Goal: Task Accomplishment & Management: Use online tool/utility

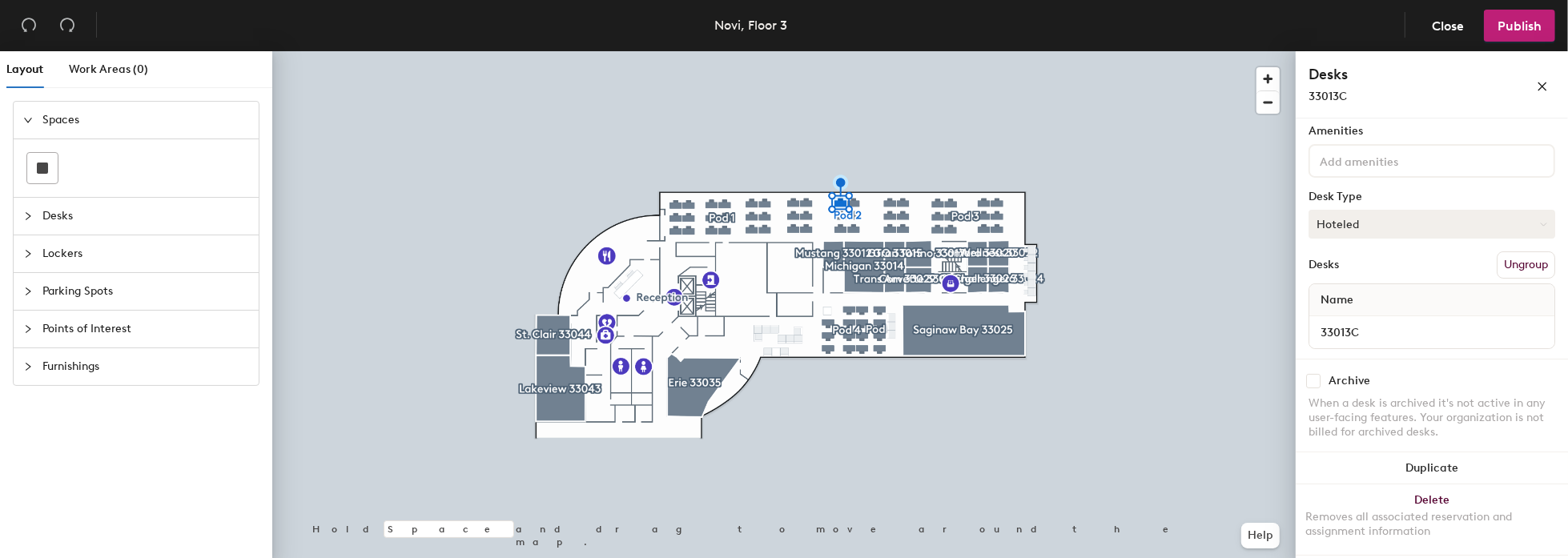
scroll to position [11, 0]
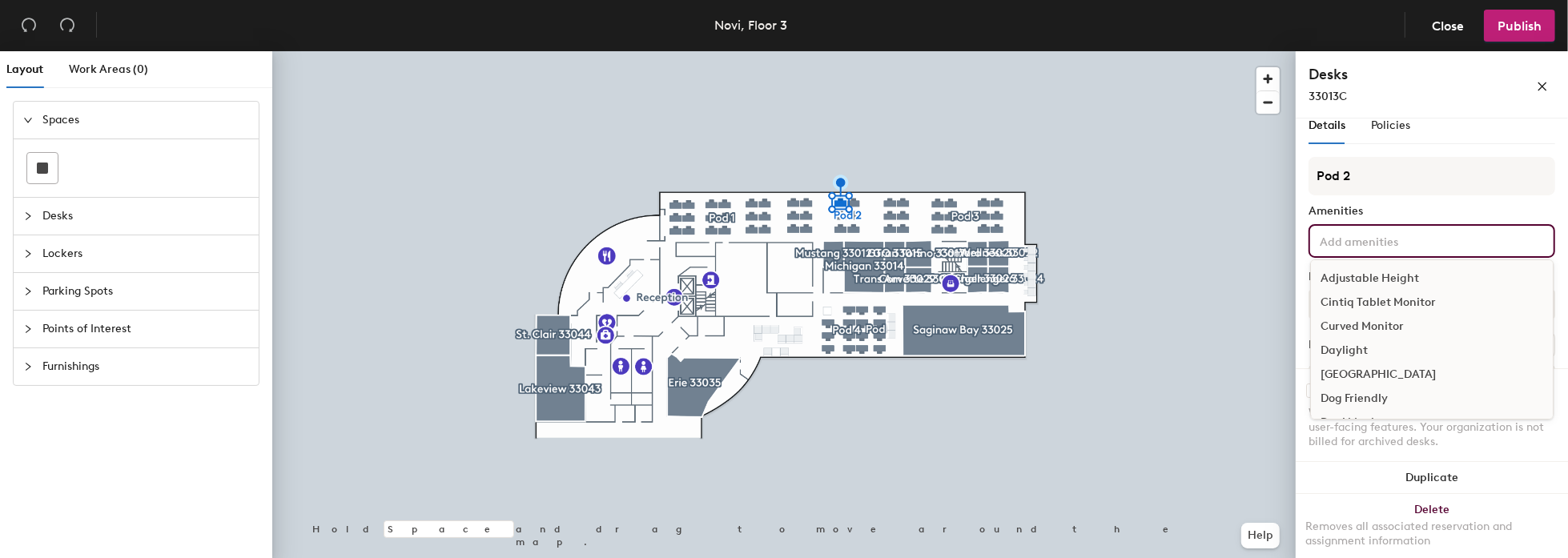
click at [1402, 239] on input at bounding box center [1389, 239] width 145 height 19
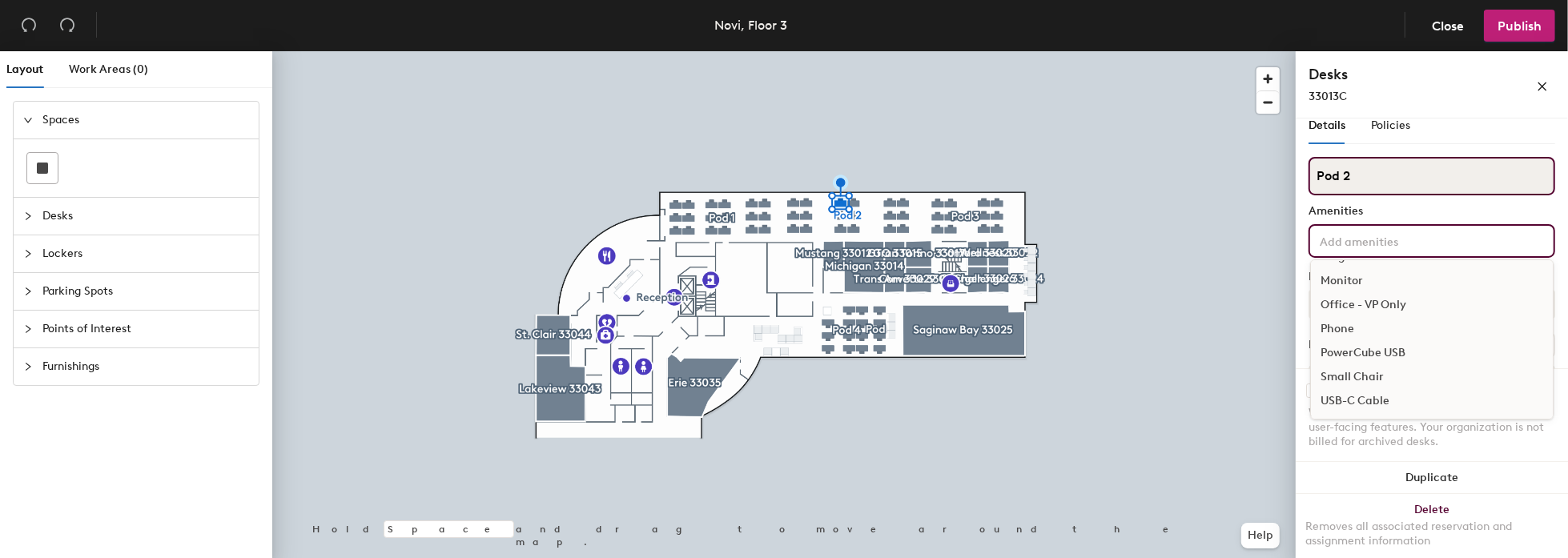
click at [1398, 178] on input "Pod 2" at bounding box center [1431, 176] width 246 height 39
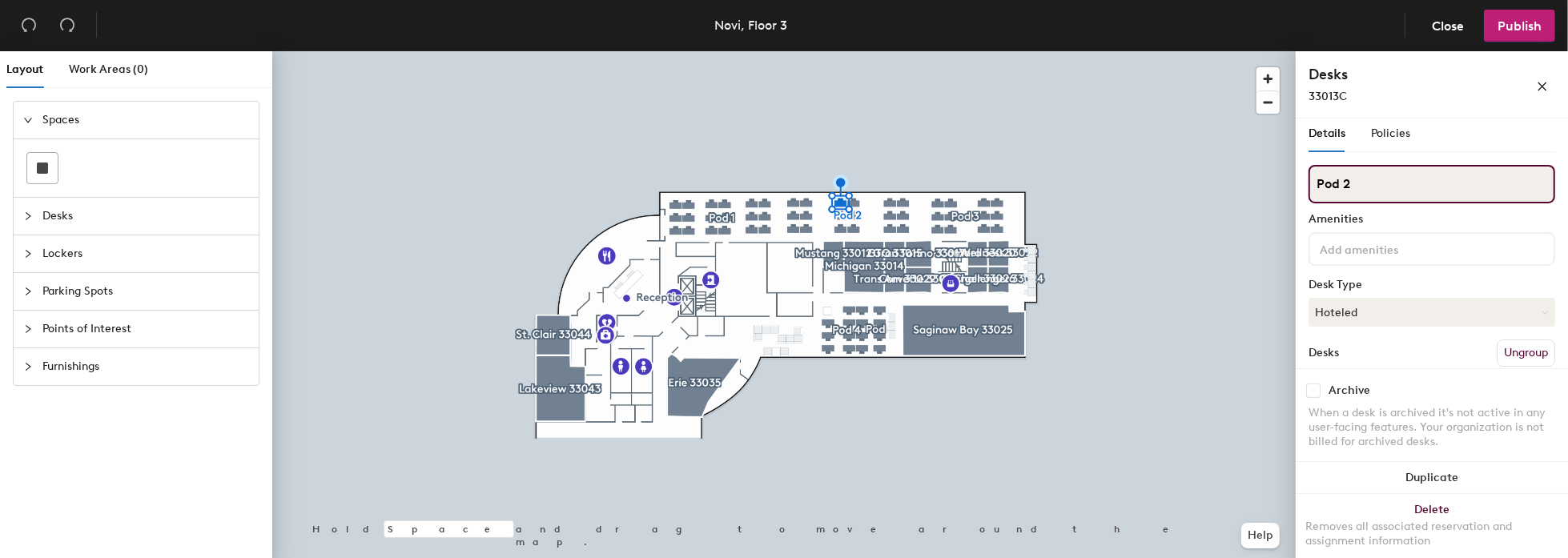
scroll to position [0, 0]
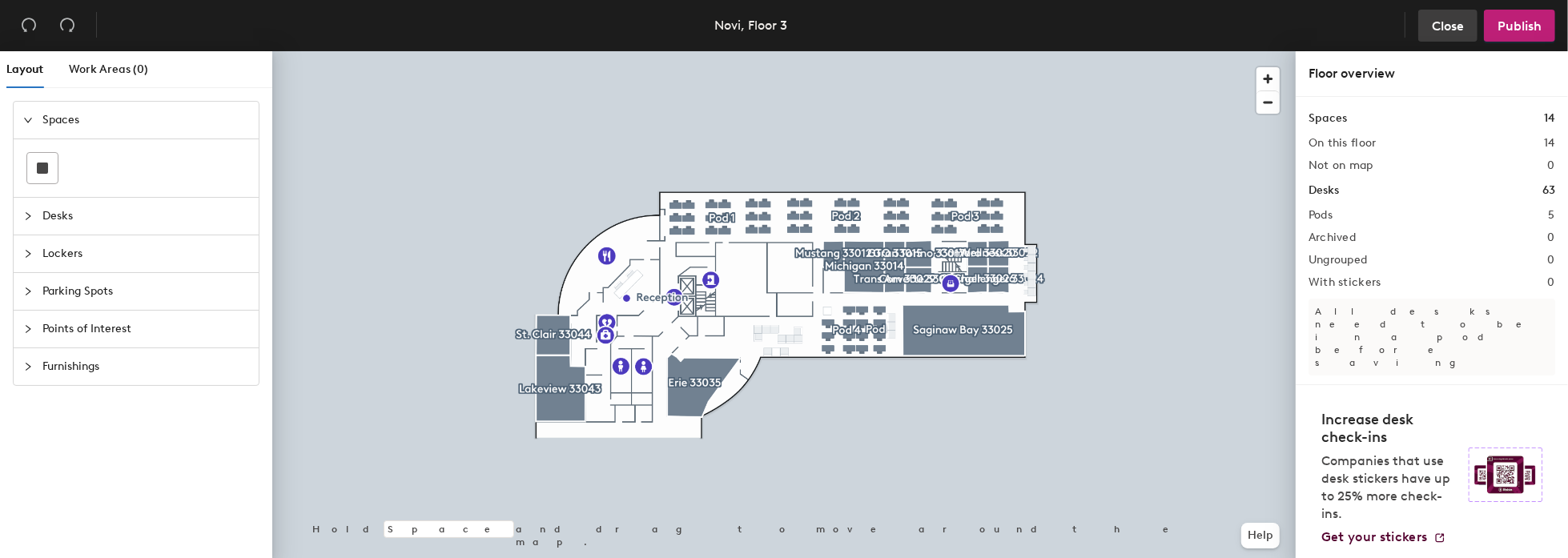
click at [1447, 21] on span "Close" at bounding box center [1447, 26] width 32 height 15
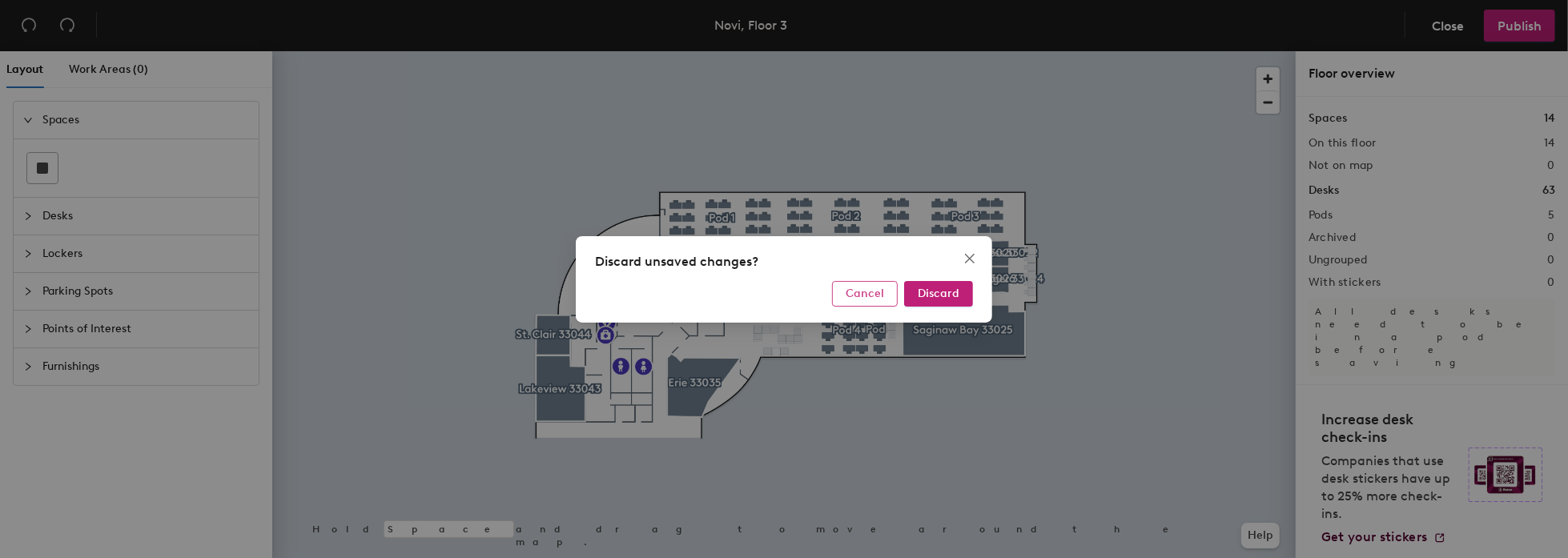
click at [869, 294] on span "Cancel" at bounding box center [864, 294] width 39 height 14
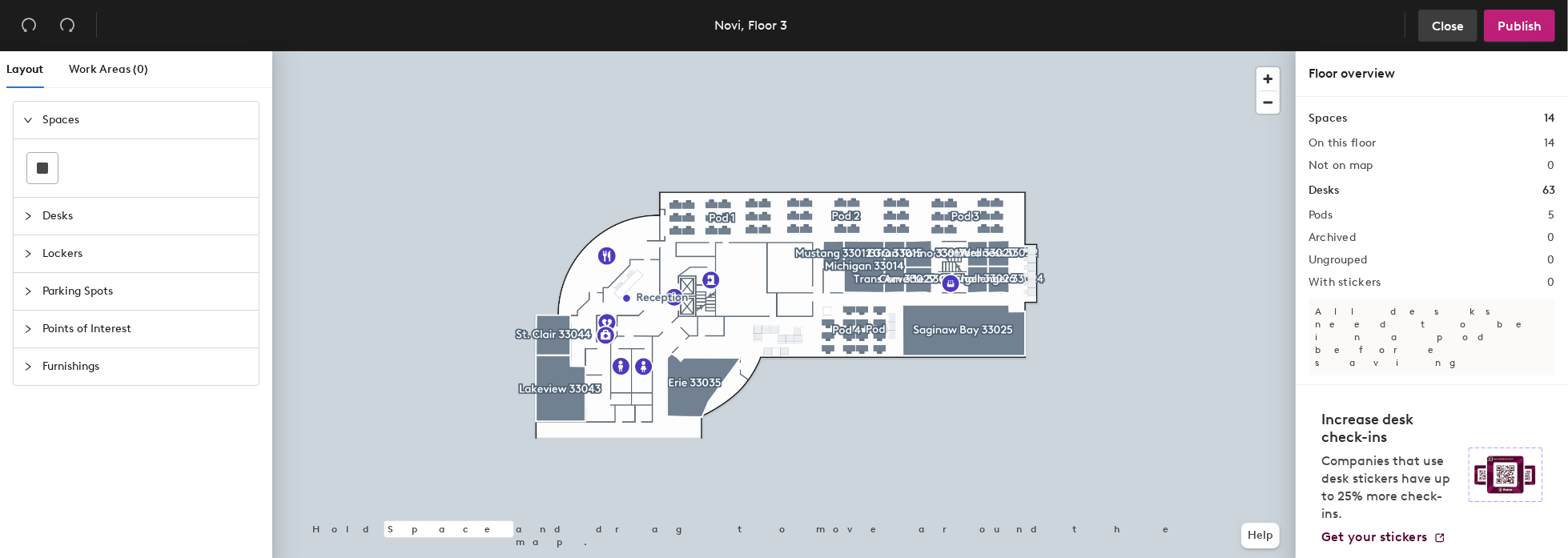
click at [1457, 31] on span "Close" at bounding box center [1447, 26] width 32 height 15
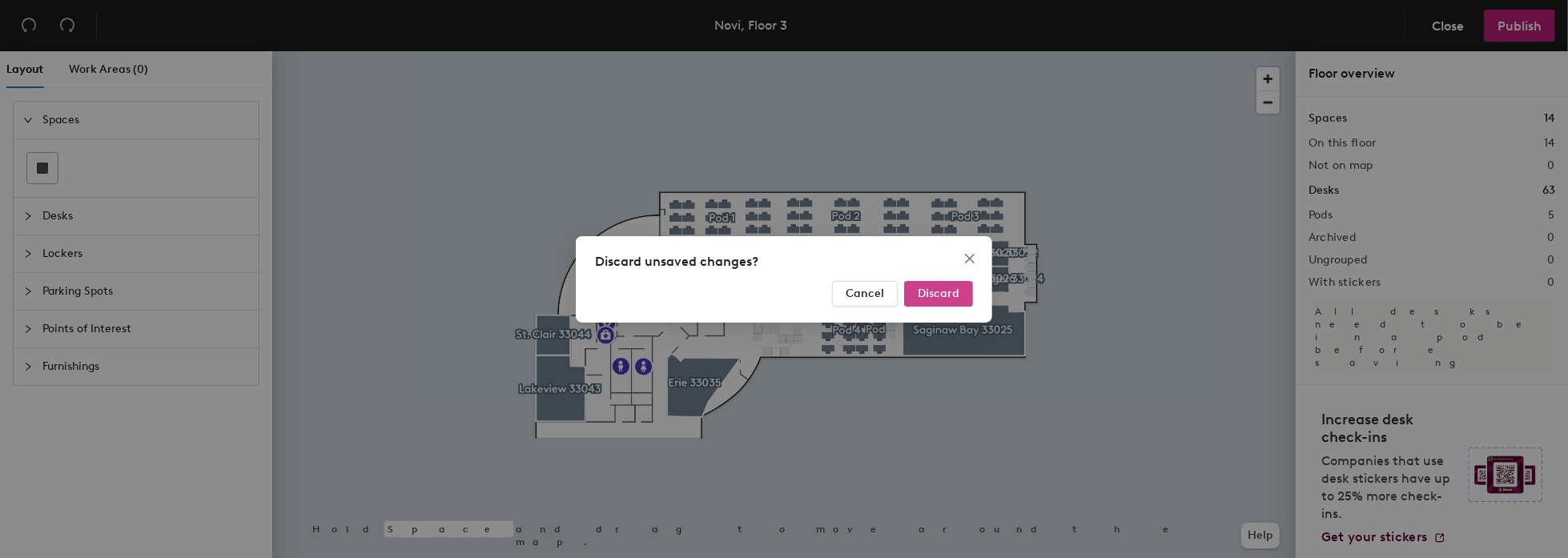
click at [928, 294] on span "Discard" at bounding box center [938, 294] width 42 height 14
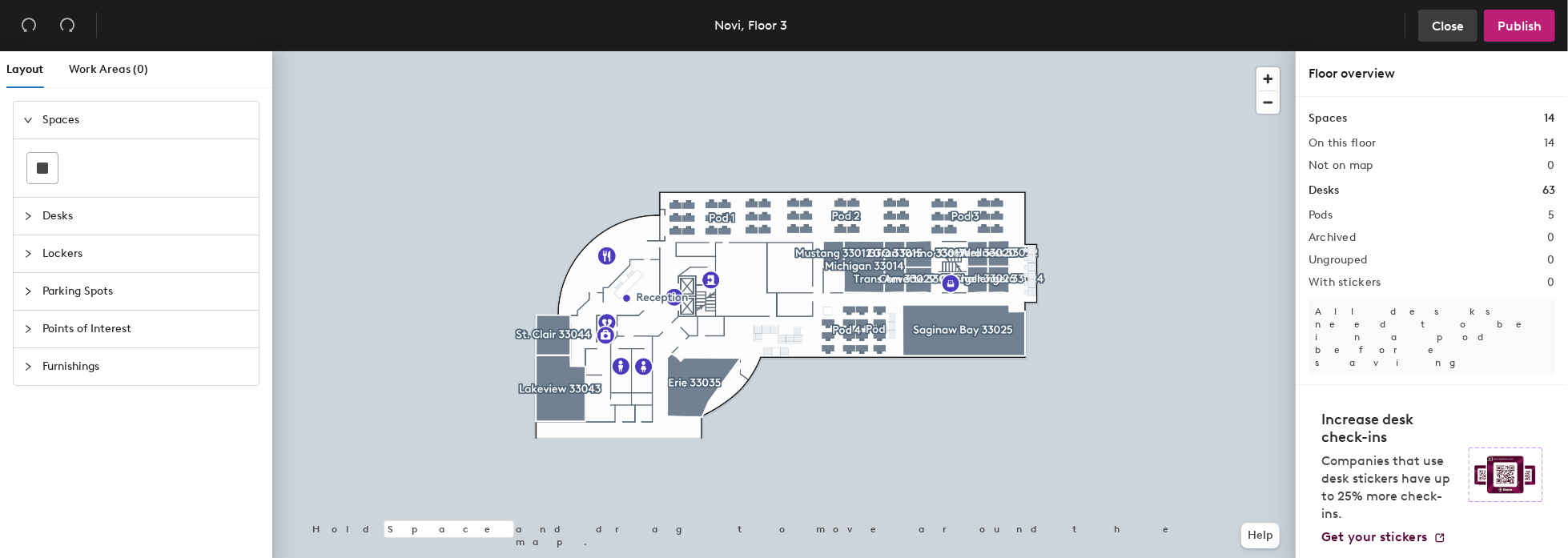
click at [1447, 21] on span "Close" at bounding box center [1447, 26] width 32 height 15
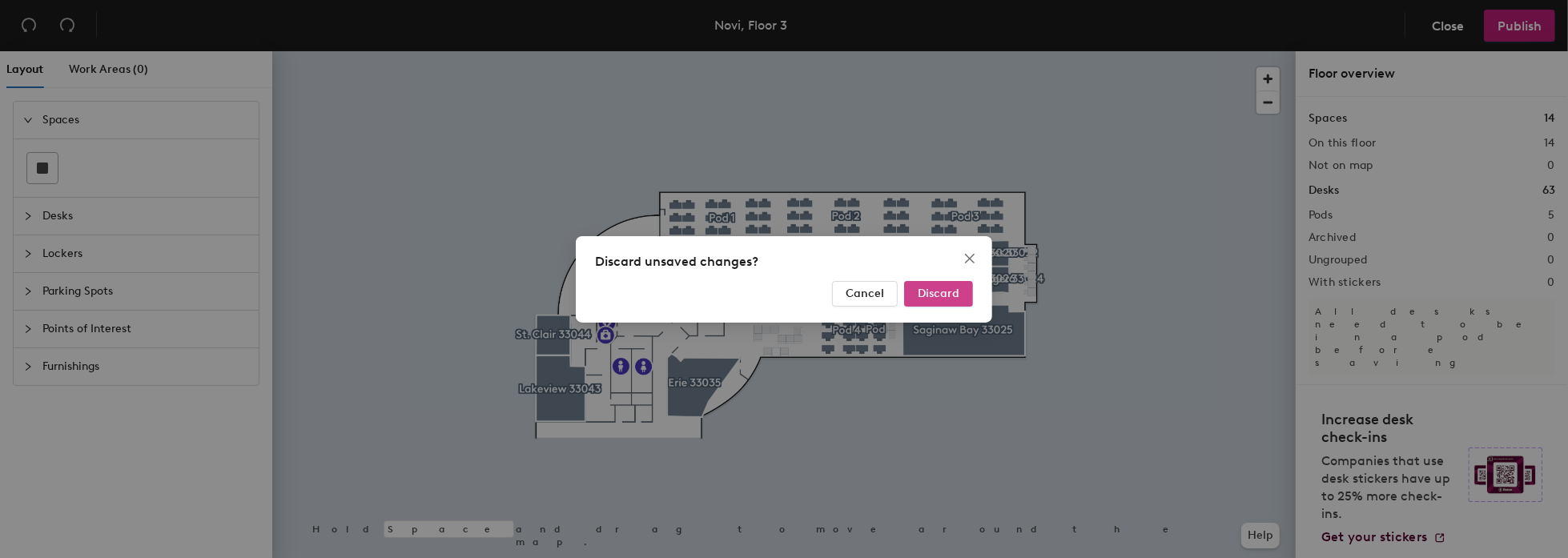
click at [928, 294] on span "Discard" at bounding box center [938, 294] width 42 height 14
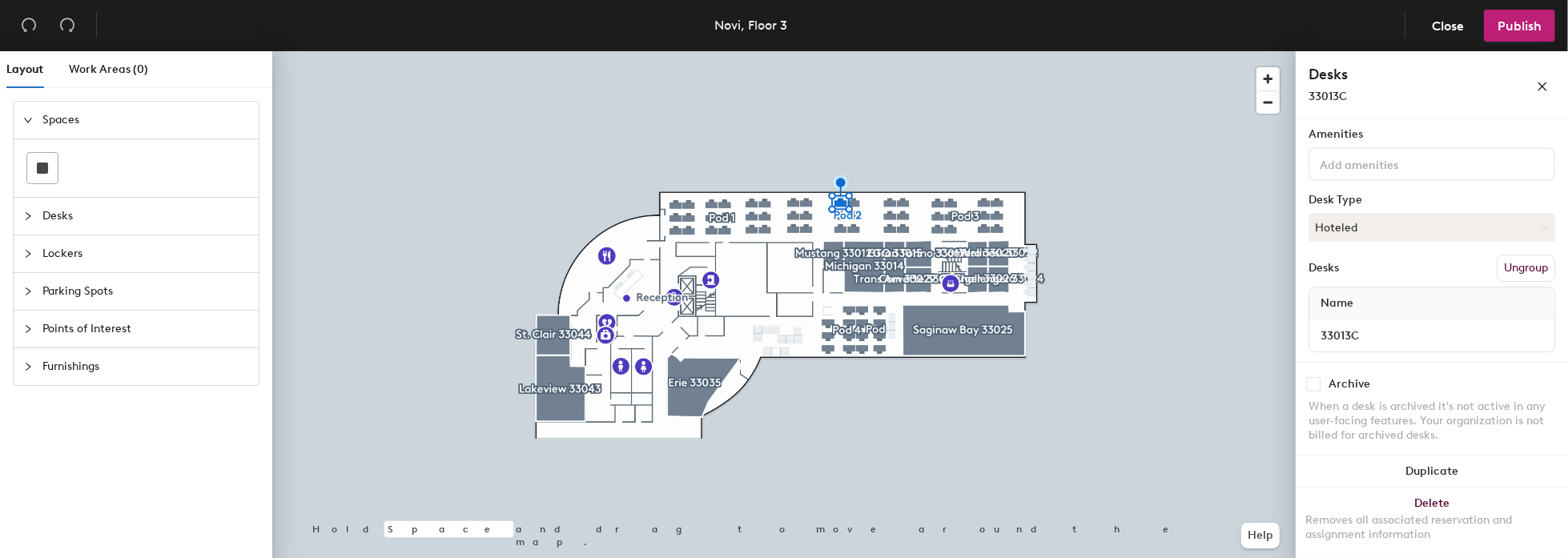
scroll to position [91, 0]
click at [1353, 327] on input "33013C" at bounding box center [1431, 331] width 239 height 23
click at [1375, 297] on div "Name" at bounding box center [1430, 300] width 245 height 32
click at [1457, 30] on span "Close" at bounding box center [1447, 26] width 32 height 15
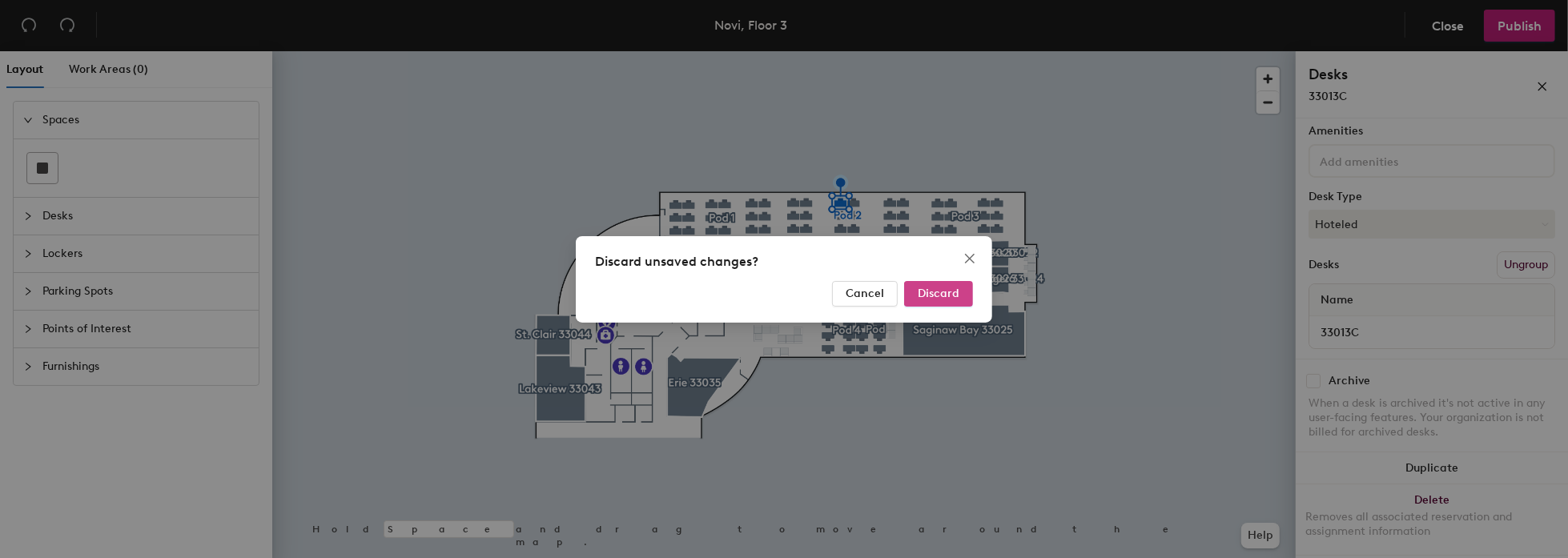
click at [931, 292] on span "Discard" at bounding box center [938, 294] width 42 height 14
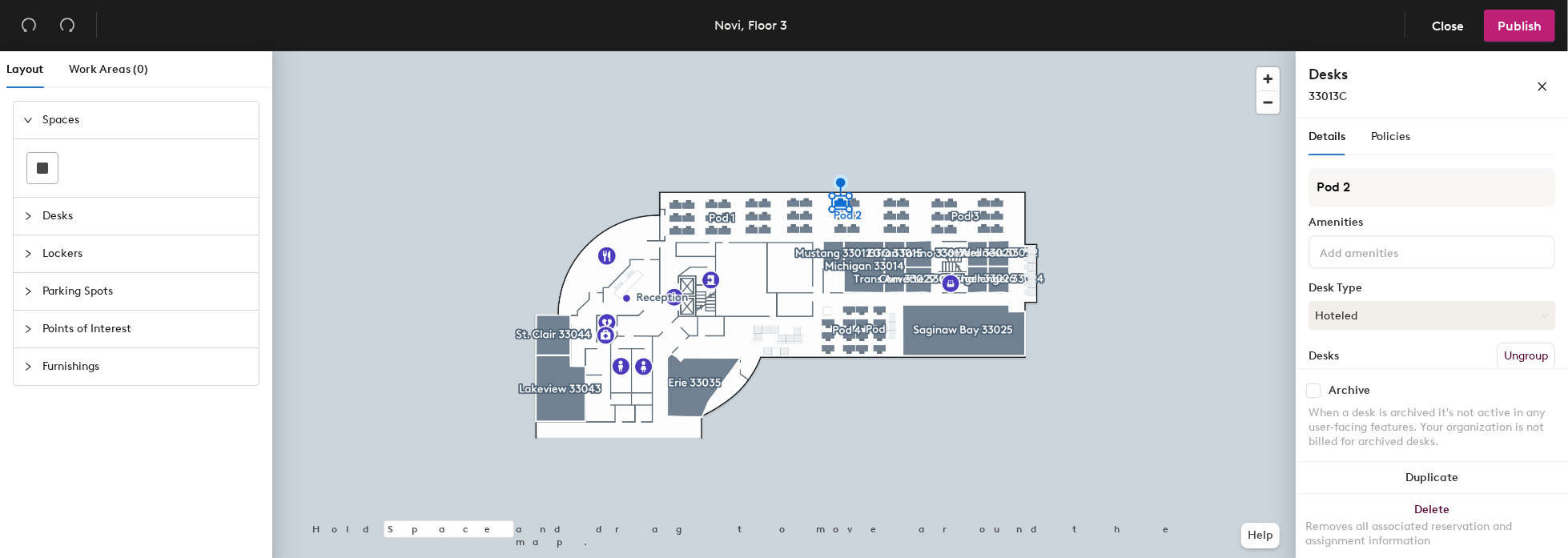
scroll to position [80, 0]
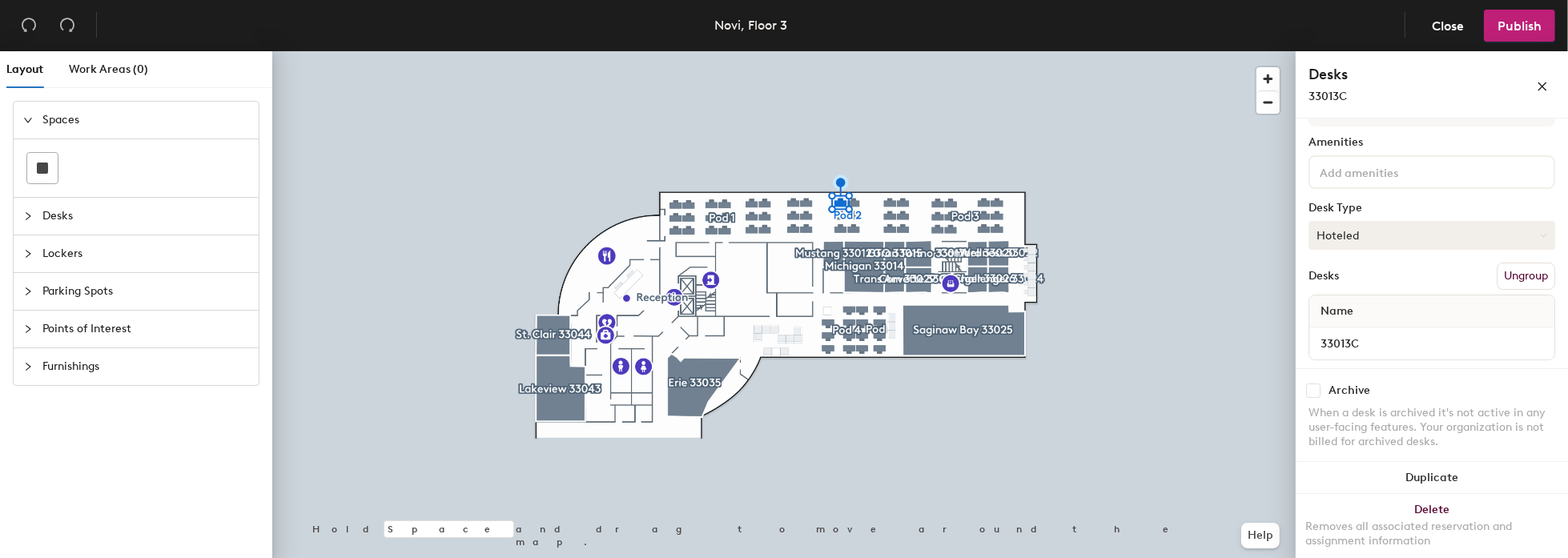
click at [1539, 232] on icon at bounding box center [1542, 235] width 7 height 7
click at [1342, 280] on div "Assigned" at bounding box center [1389, 285] width 160 height 24
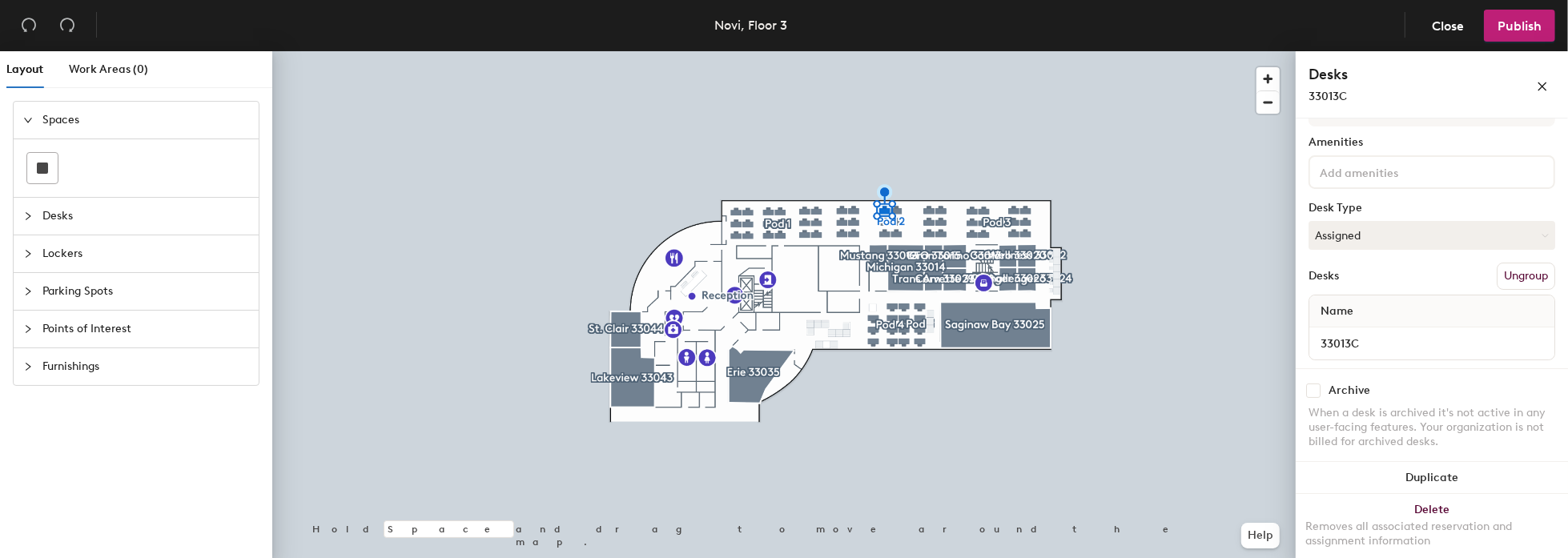
scroll to position [0, 0]
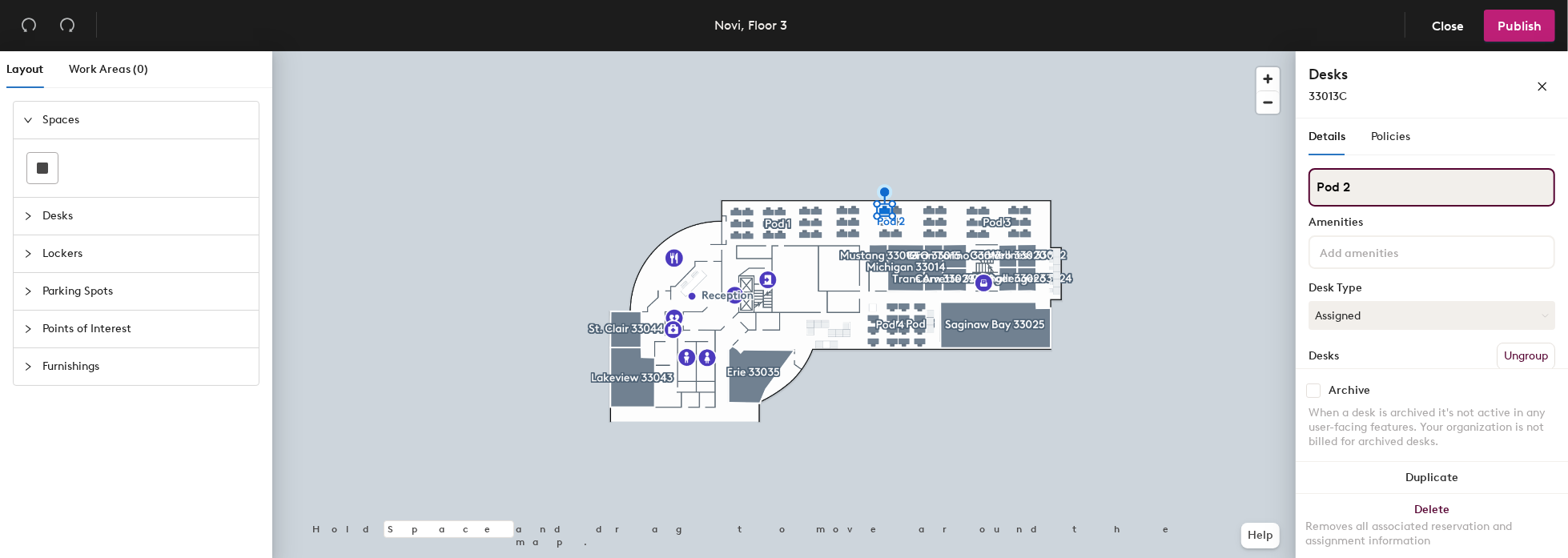
click at [1369, 186] on input "Pod 2" at bounding box center [1431, 187] width 246 height 39
drag, startPoint x: 1357, startPoint y: 186, endPoint x: 1333, endPoint y: 186, distance: 24.0
click at [1350, 186] on input "Pod 2" at bounding box center [1431, 187] width 246 height 39
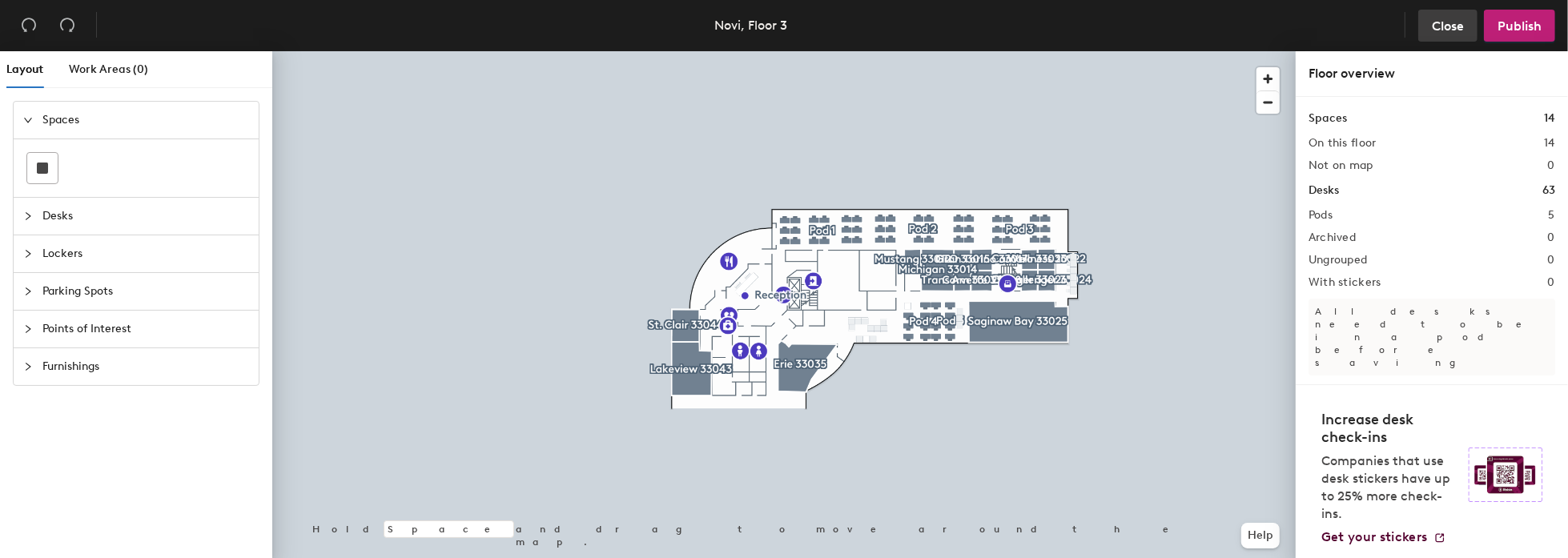
click at [1443, 26] on span "Close" at bounding box center [1447, 26] width 32 height 15
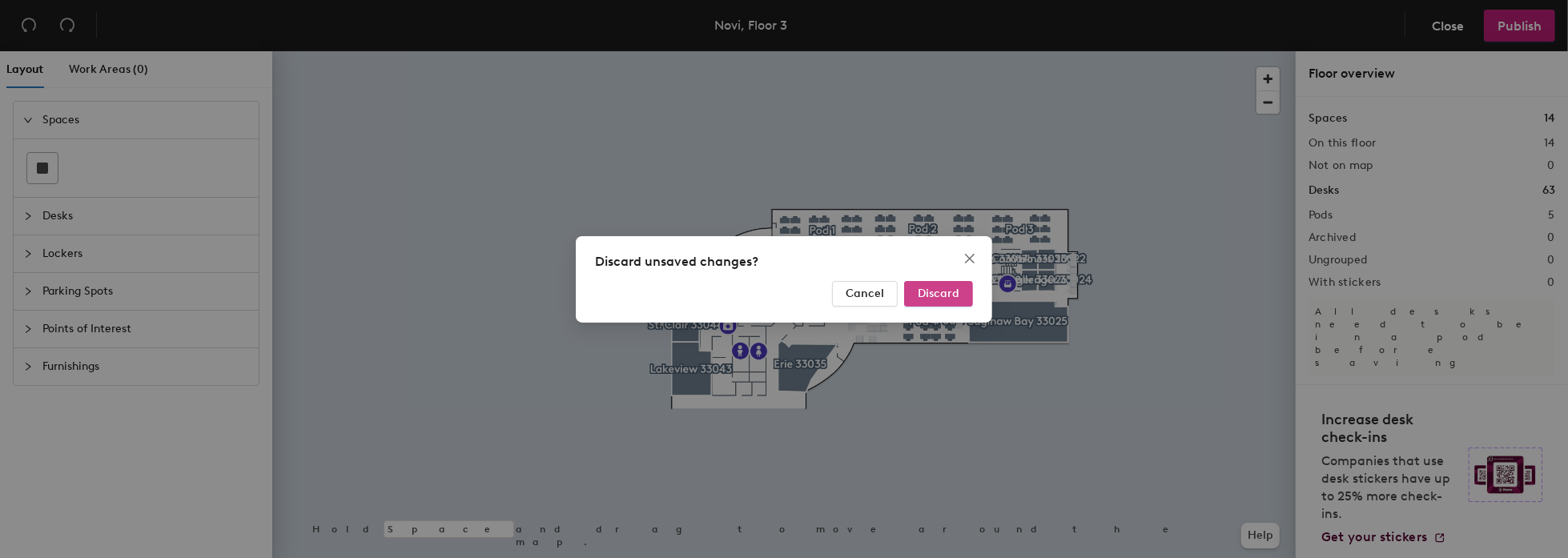
click at [931, 294] on span "Discard" at bounding box center [938, 294] width 42 height 14
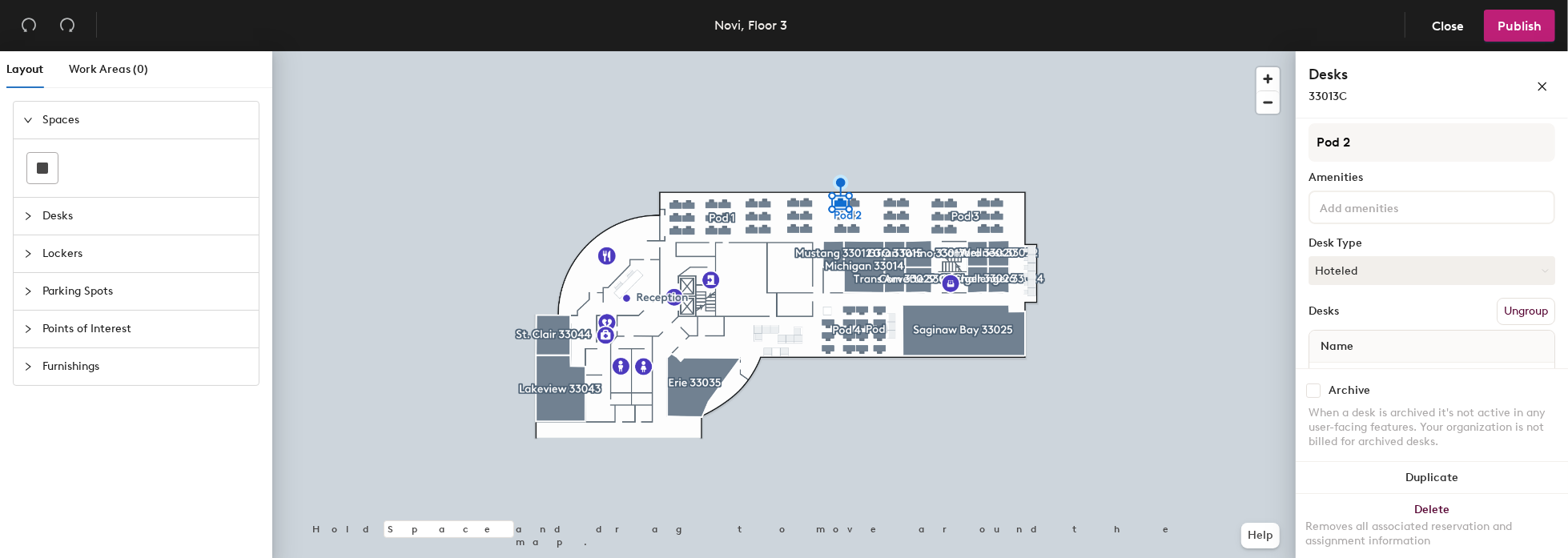
scroll to position [80, 0]
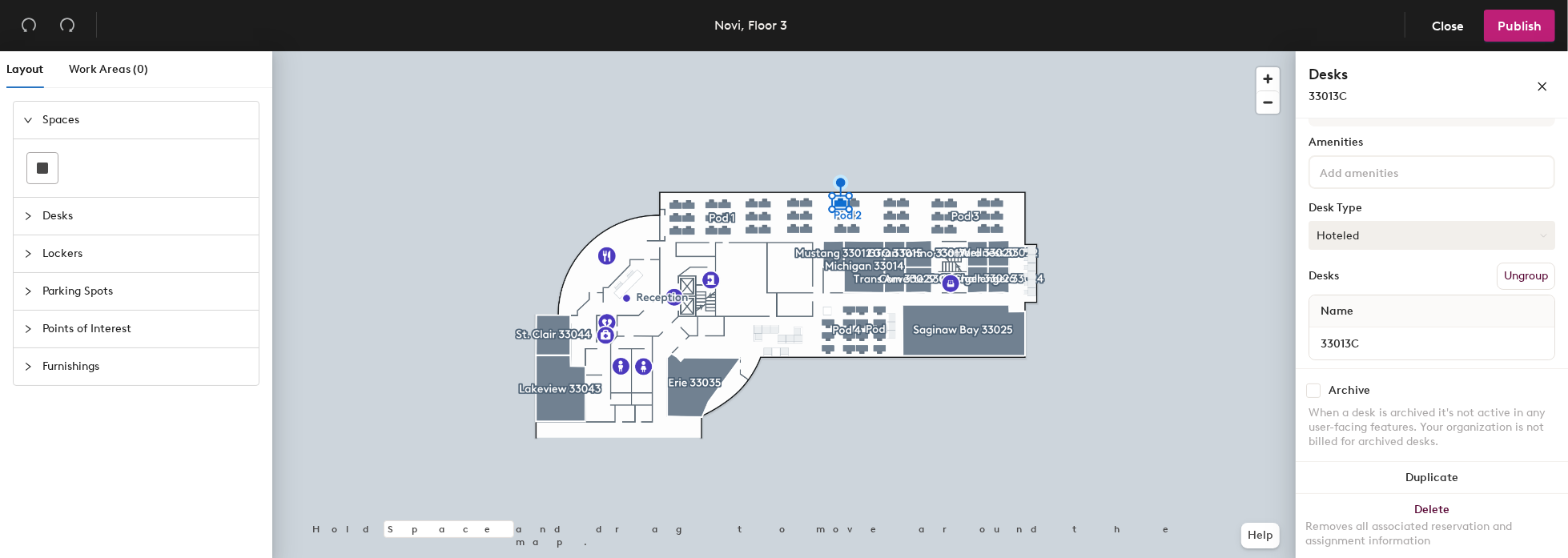
click at [1526, 235] on button "Hoteled" at bounding box center [1431, 234] width 246 height 29
click at [1362, 284] on div "Assigned" at bounding box center [1389, 285] width 160 height 24
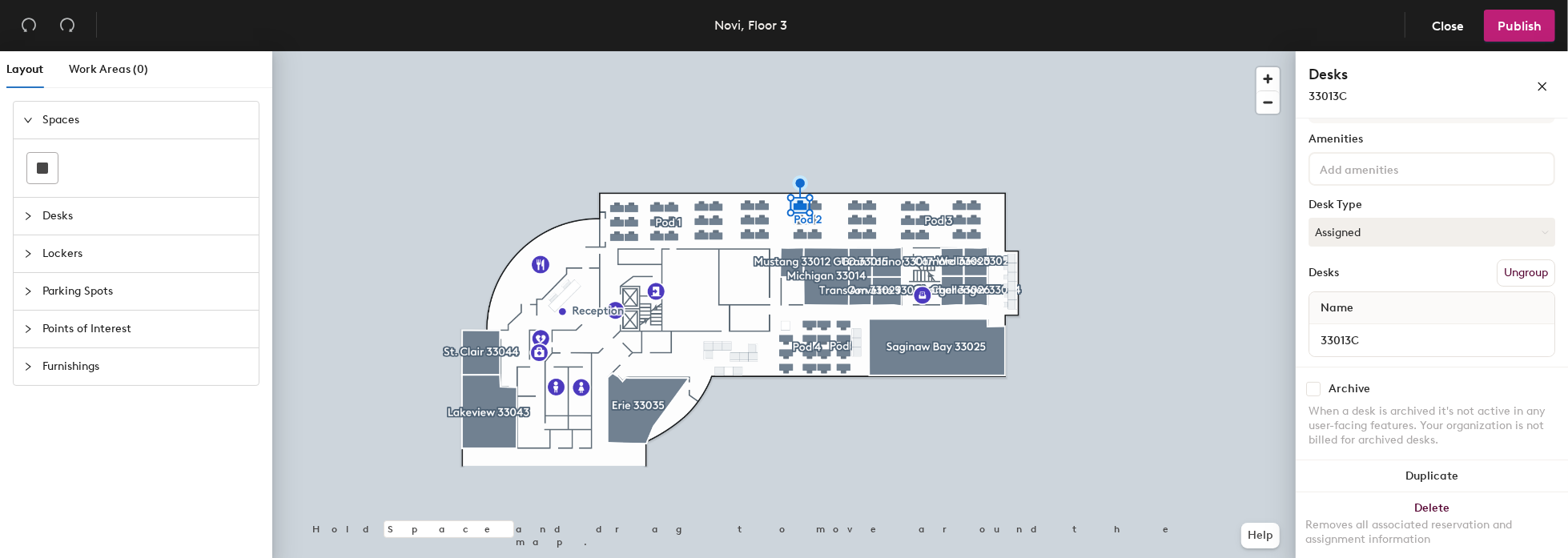
scroll to position [91, 0]
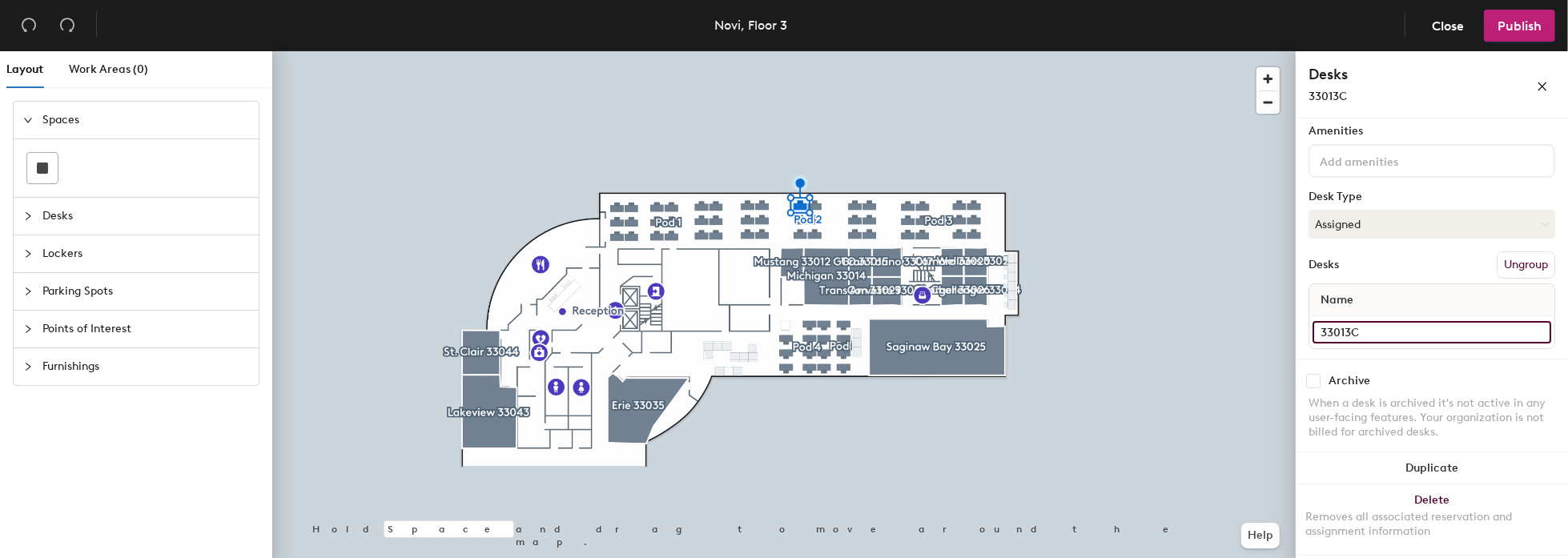
click at [1346, 328] on input "33013C" at bounding box center [1431, 331] width 239 height 23
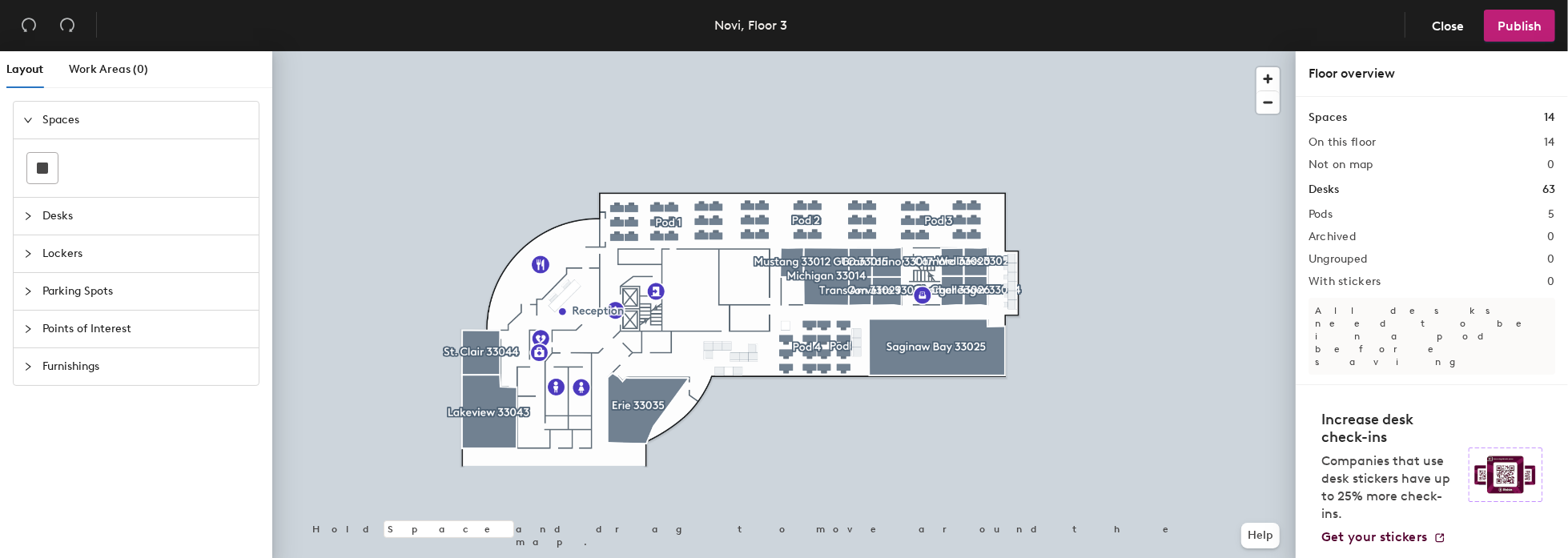
scroll to position [0, 0]
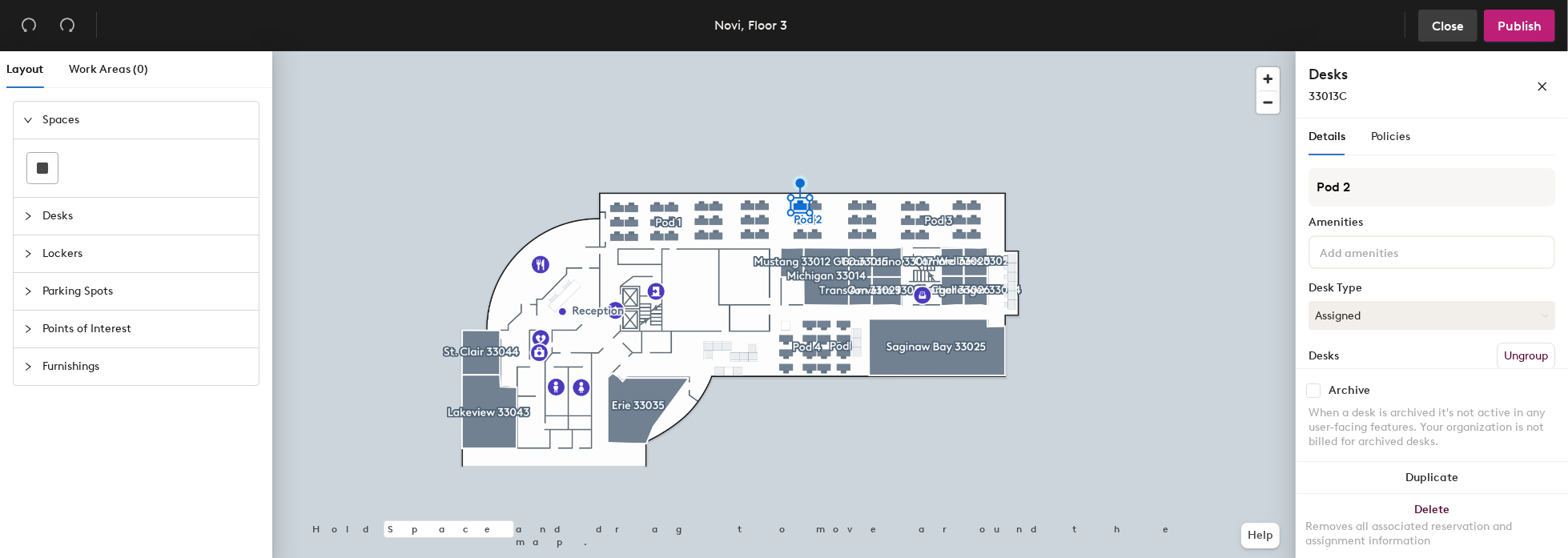
click at [1470, 31] on button "Close" at bounding box center [1447, 26] width 59 height 32
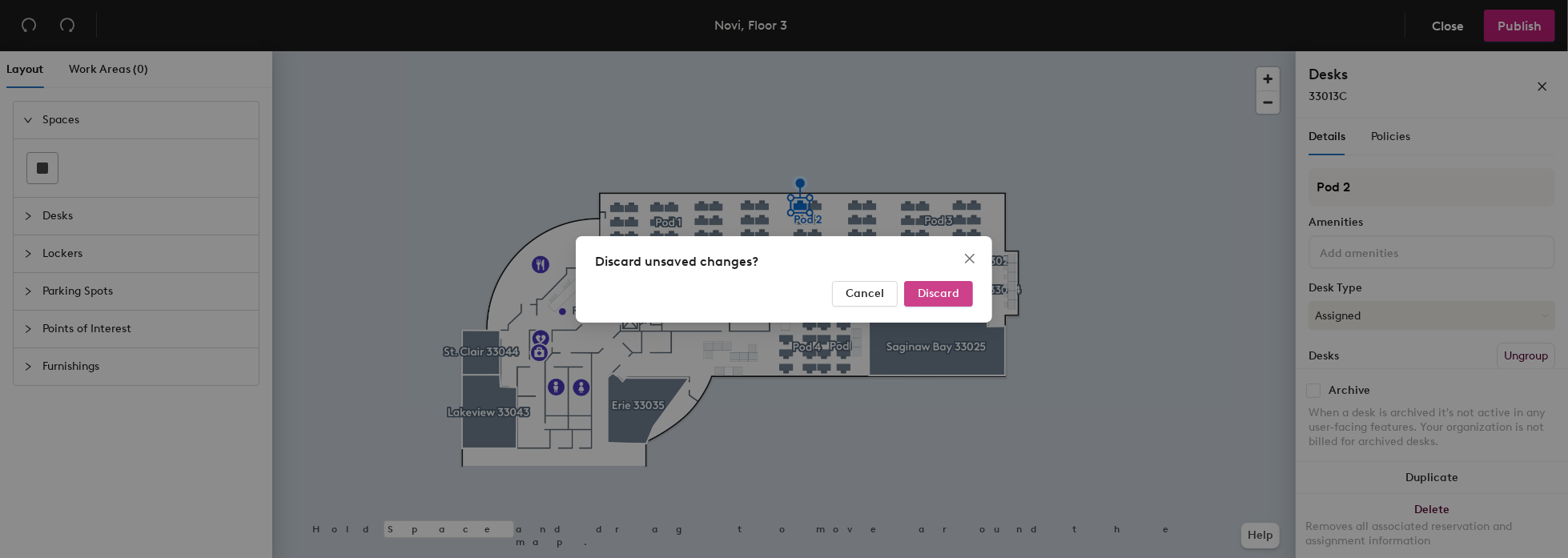
click at [944, 293] on span "Discard" at bounding box center [938, 294] width 42 height 14
